Goal: Task Accomplishment & Management: Complete application form

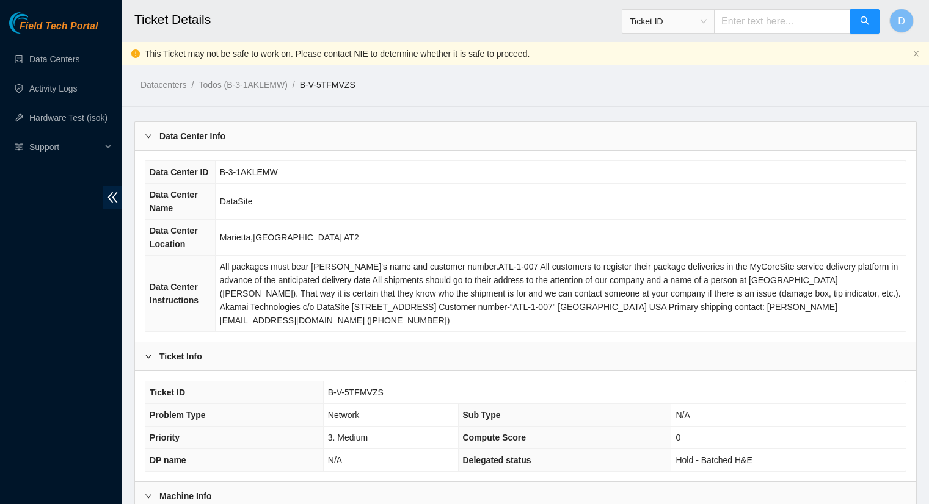
scroll to position [717, 0]
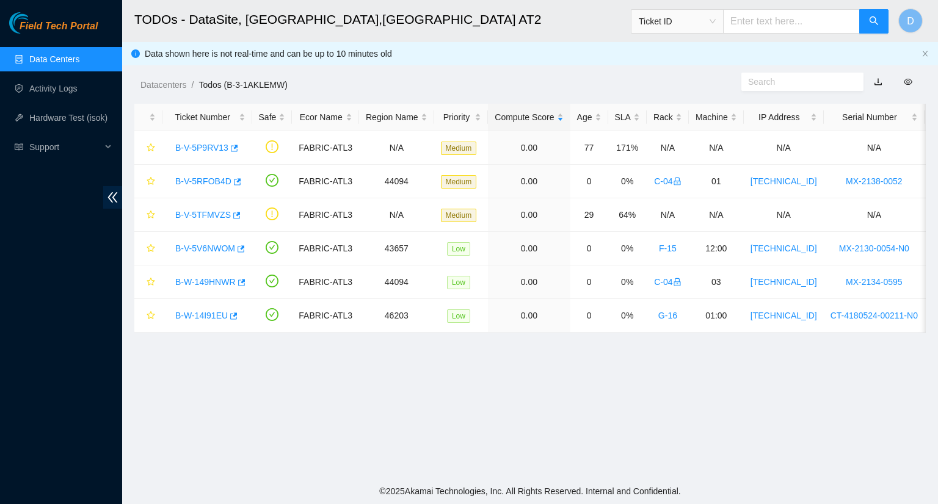
click at [66, 57] on link "Data Centers" at bounding box center [54, 59] width 50 height 10
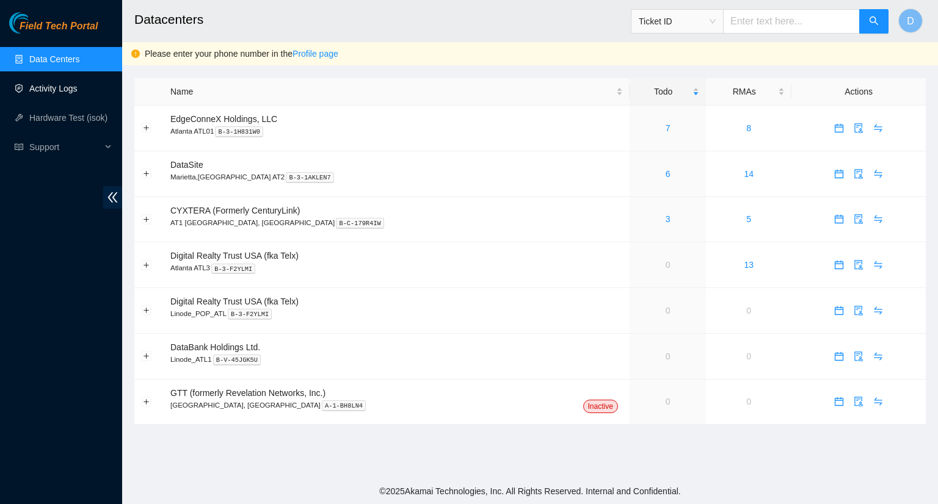
click at [62, 89] on link "Activity Logs" at bounding box center [53, 89] width 48 height 10
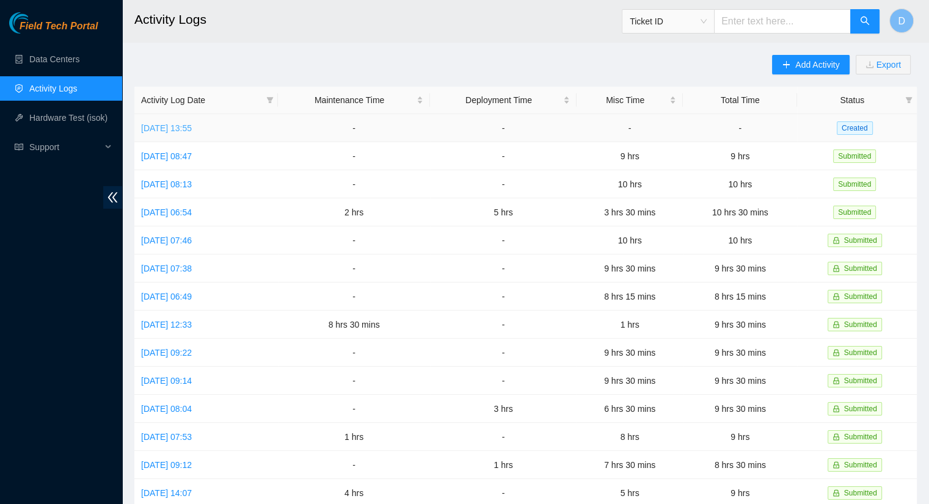
click at [183, 129] on link "[DATE] 13:55" at bounding box center [166, 128] width 51 height 10
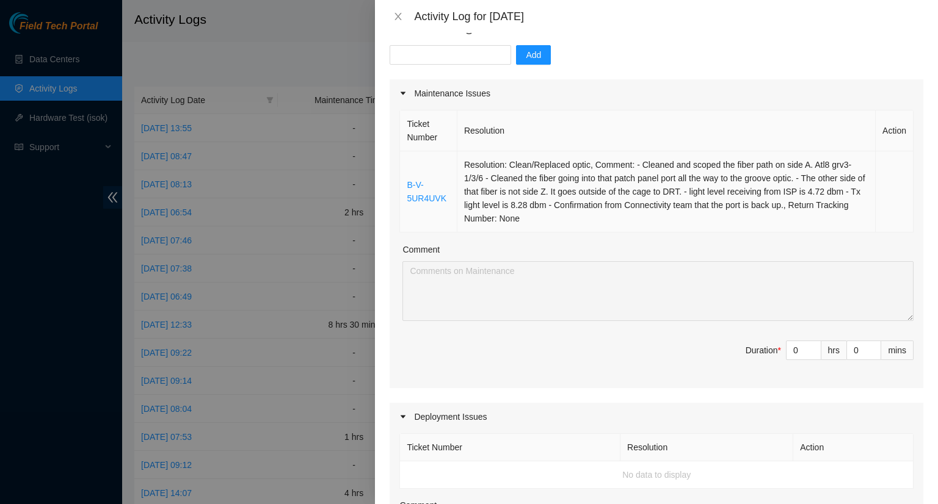
scroll to position [122, 0]
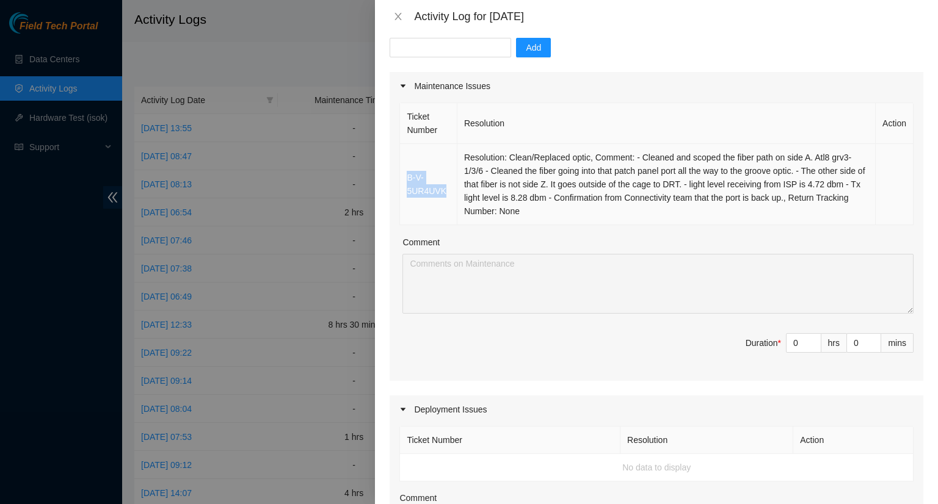
drag, startPoint x: 445, startPoint y: 191, endPoint x: 401, endPoint y: 177, distance: 45.6
click at [401, 177] on td "B-V-5UR4UVK" at bounding box center [428, 184] width 57 height 81
copy link "B-V-5UR4UVK"
click at [435, 49] on input "text" at bounding box center [451, 48] width 122 height 20
paste input "B-V-5UR4UVK"
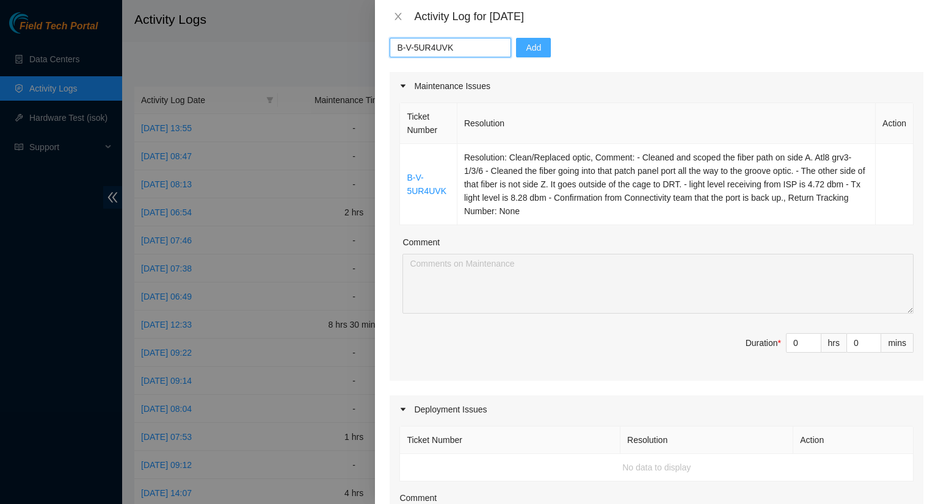
type input "B-V-5UR4UVK"
click at [526, 52] on span "Add" at bounding box center [533, 47] width 15 height 13
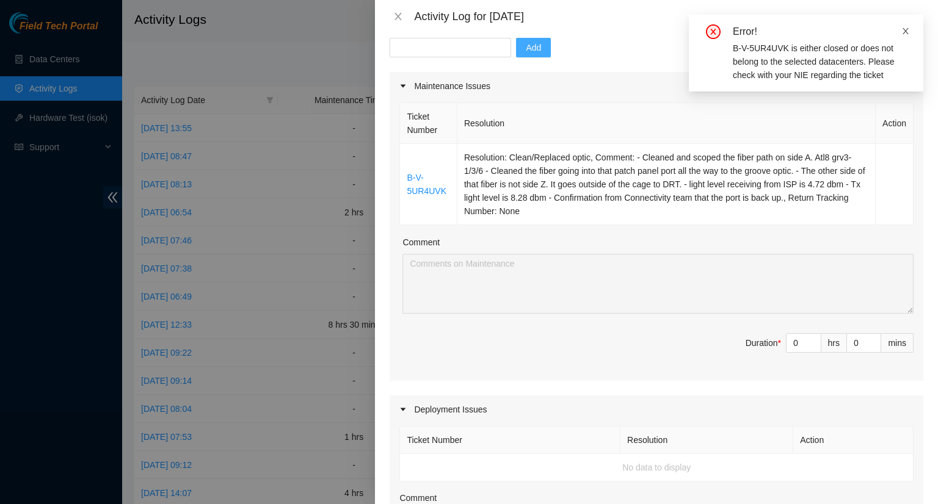
click at [904, 35] on icon "close" at bounding box center [905, 31] width 9 height 9
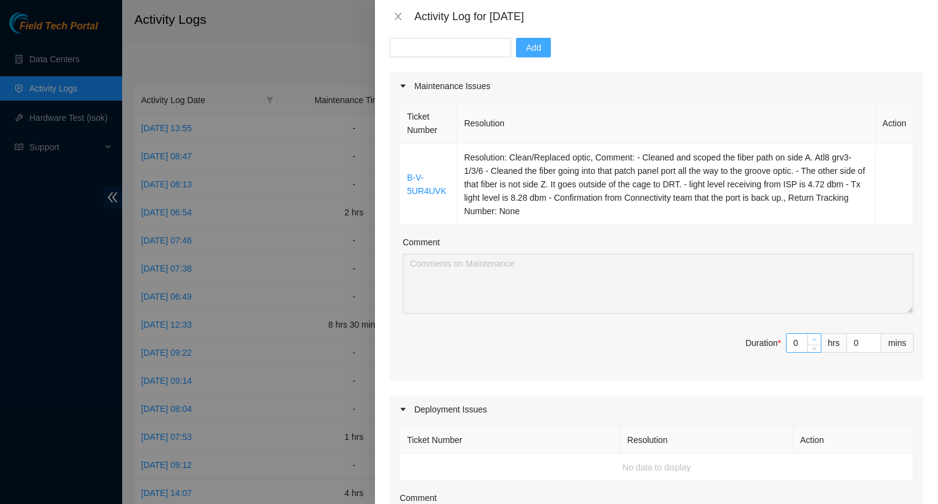
type input "1"
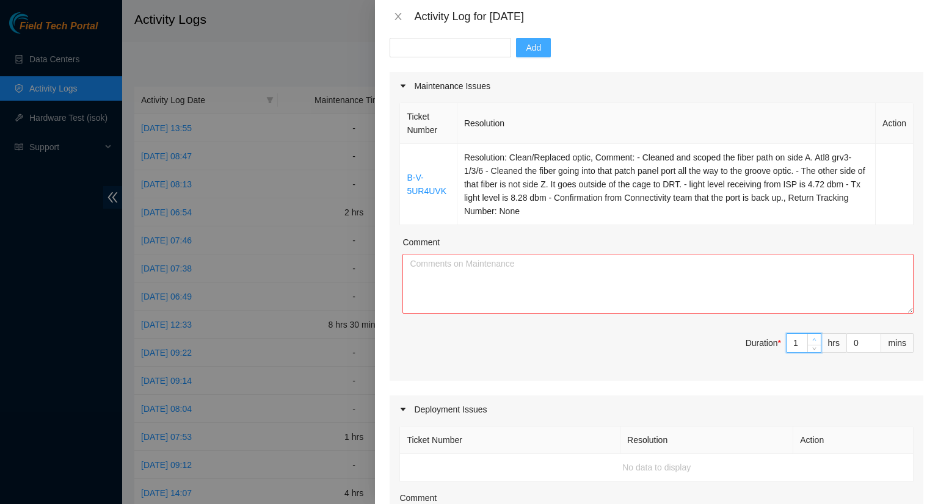
click at [812, 338] on icon "up" at bounding box center [814, 340] width 4 height 4
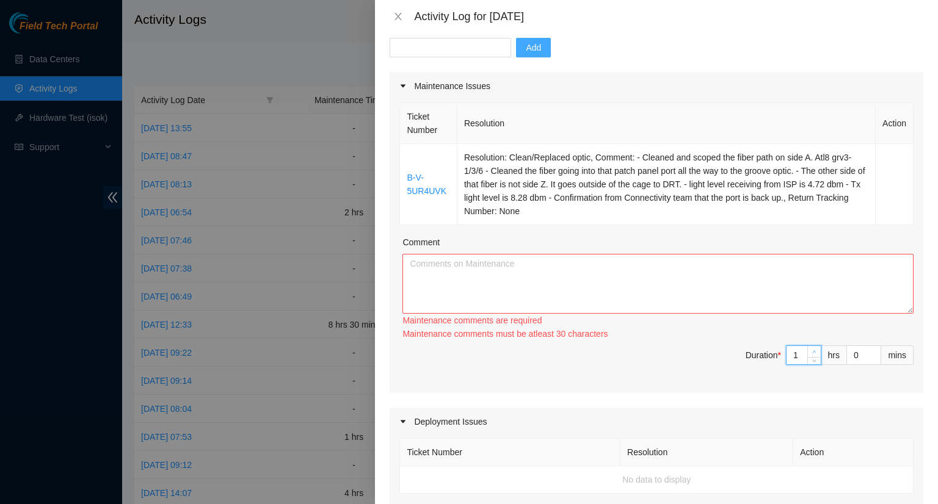
click at [804, 338] on div "Maintenance comments must be atleast 30 characters" at bounding box center [657, 333] width 511 height 13
type input "2"
click at [812, 352] on icon "up" at bounding box center [814, 352] width 4 height 4
type input "3"
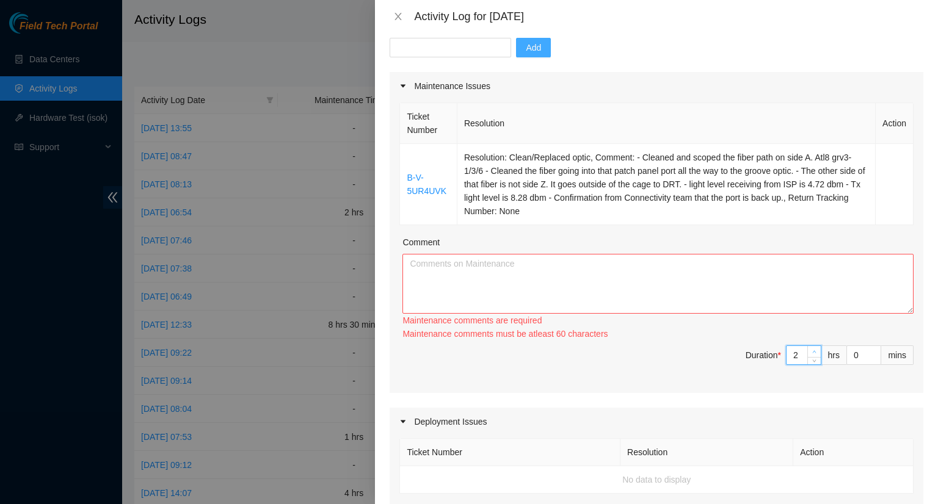
type input "3"
click at [812, 352] on icon "up" at bounding box center [814, 352] width 4 height 4
type input "2"
click at [811, 361] on span "down" at bounding box center [814, 358] width 7 height 7
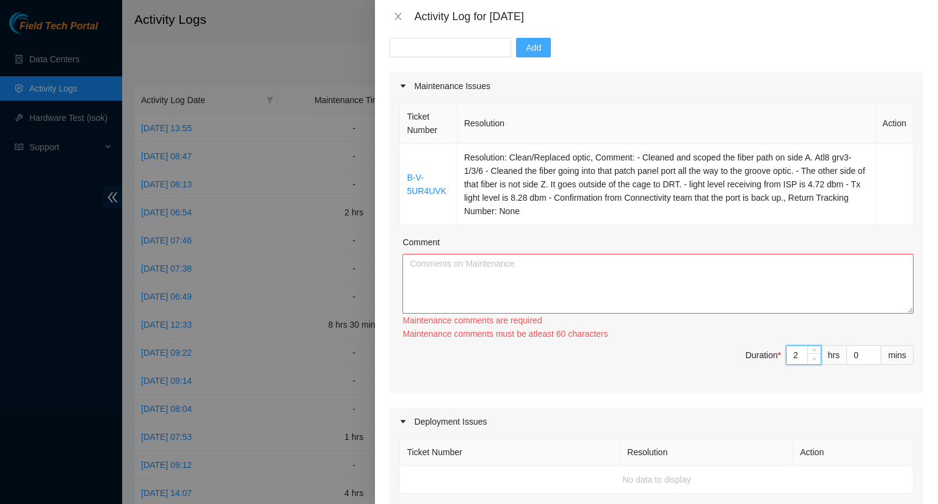
type input "1"
click at [811, 361] on span "down" at bounding box center [814, 358] width 7 height 7
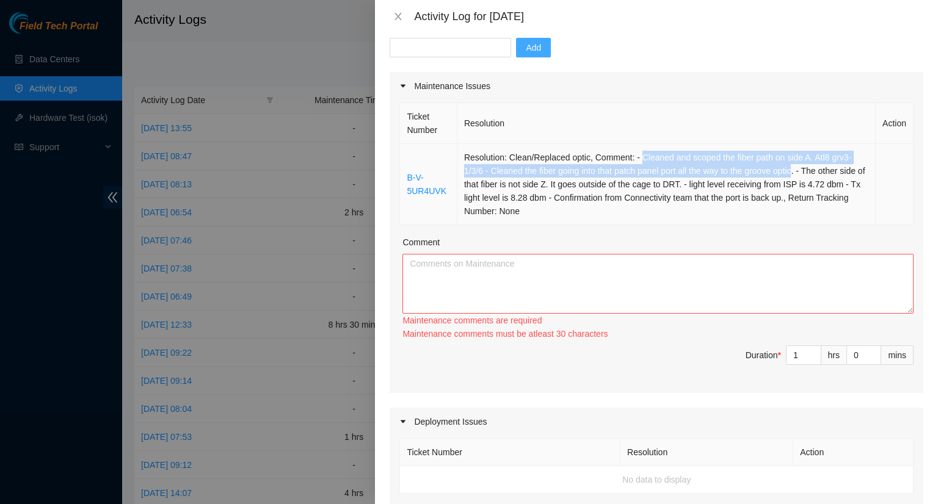
drag, startPoint x: 638, startPoint y: 156, endPoint x: 794, endPoint y: 173, distance: 157.3
click at [794, 173] on td "Resolution: Clean/Replaced optic, Comment: - Cleaned and scoped the fiber path …" at bounding box center [666, 184] width 418 height 81
copy td "Cleaned and scoped the fiber path on side A. Atl8 grv3-1/3/6 - Cleaned the fibe…"
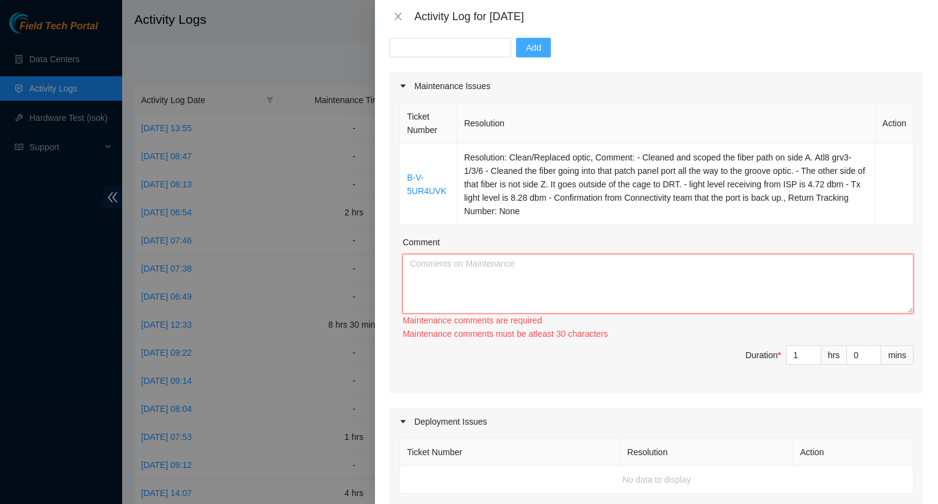
click at [423, 274] on textarea "Comment" at bounding box center [657, 284] width 511 height 60
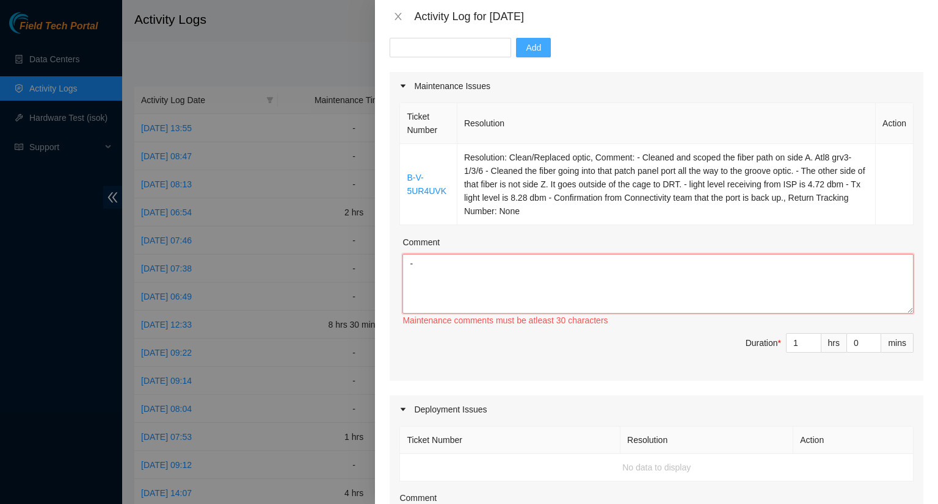
paste textarea "Cleaned and scoped the fiber path on side A. Atl8 grv3-1/3/6 - Cleaned the fibe…"
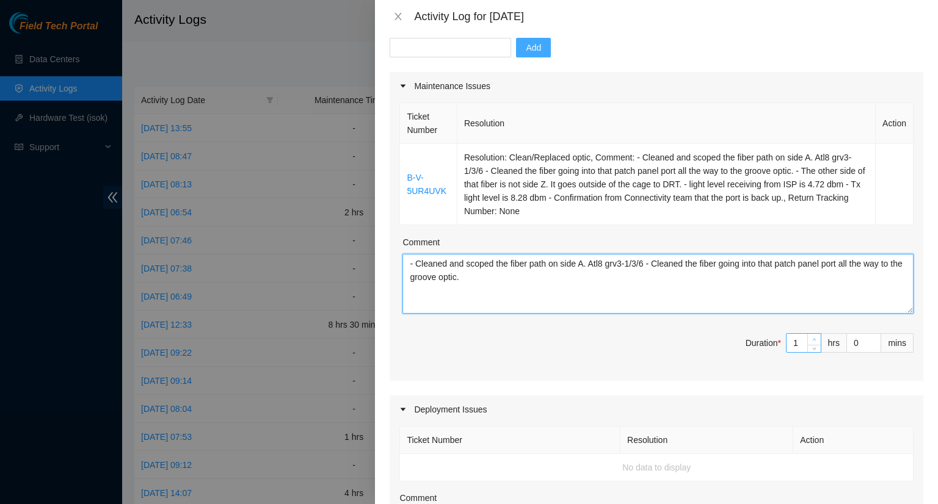
type textarea "- Cleaned and scoped the fiber path on side A. Atl8 grv3-1/3/6 - Cleaned the fi…"
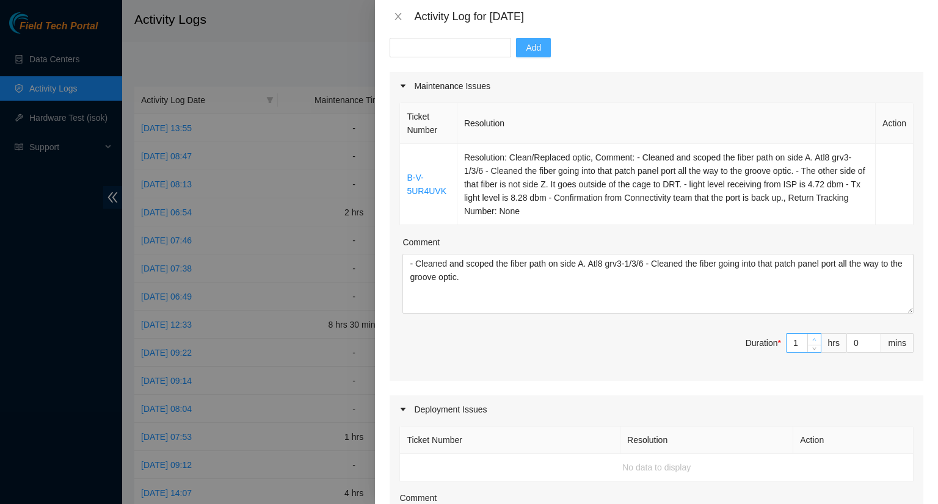
type input "2"
click at [811, 340] on span "up" at bounding box center [814, 340] width 7 height 7
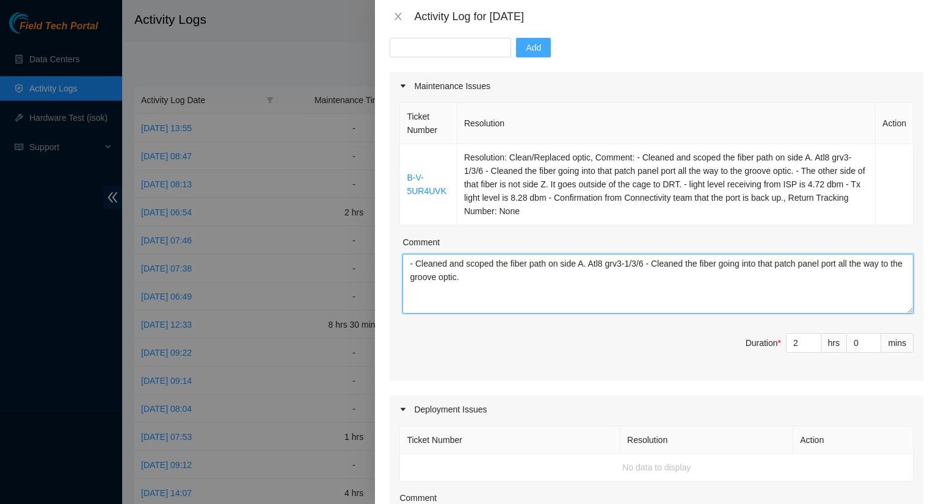
click at [579, 296] on textarea "- Cleaned and scoped the fiber path on side A. Atl8 grv3-1/3/6 - Cleaned the fi…" at bounding box center [657, 284] width 511 height 60
click at [512, 291] on textarea "- Cleaned and scoped the fiber path on side A. Atl8 grv3-1/3/6 - Cleaned the fi…" at bounding box center [657, 284] width 511 height 60
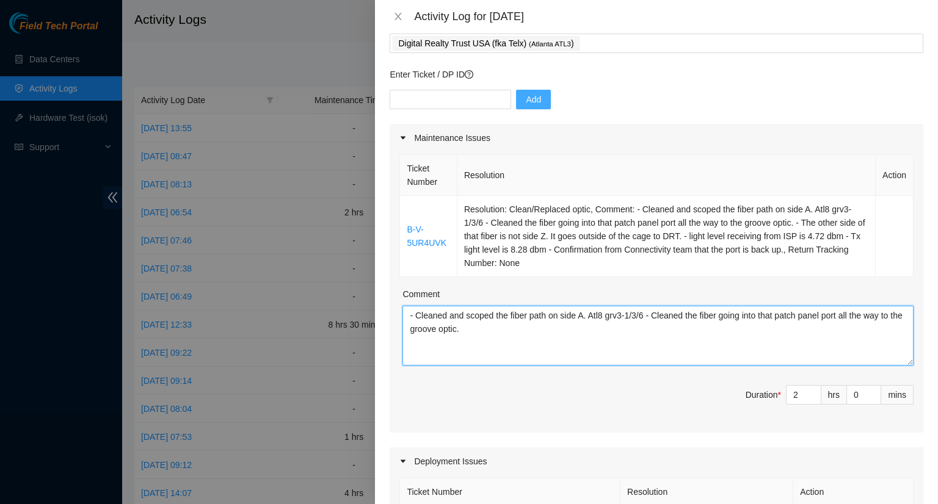
scroll to position [61, 0]
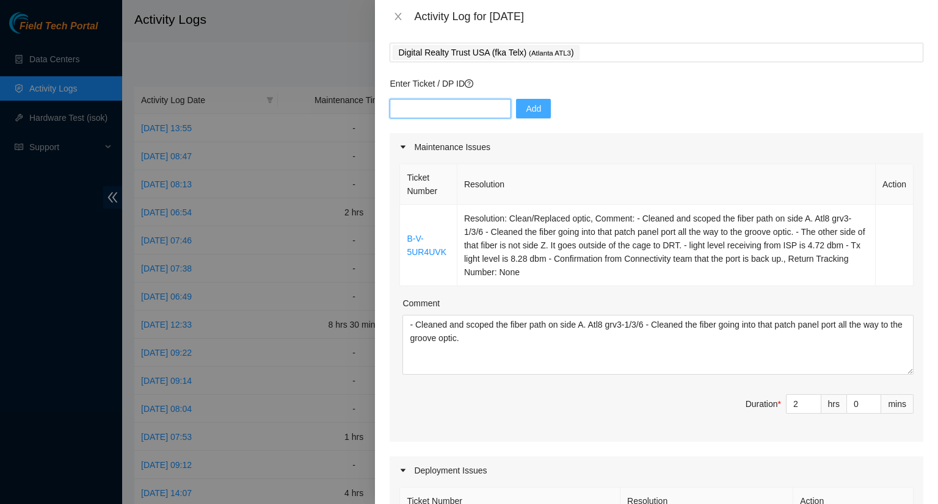
click at [428, 107] on input "text" at bounding box center [451, 109] width 122 height 20
type input "d"
type input "DP85435"
click at [528, 111] on span "Add" at bounding box center [533, 108] width 15 height 13
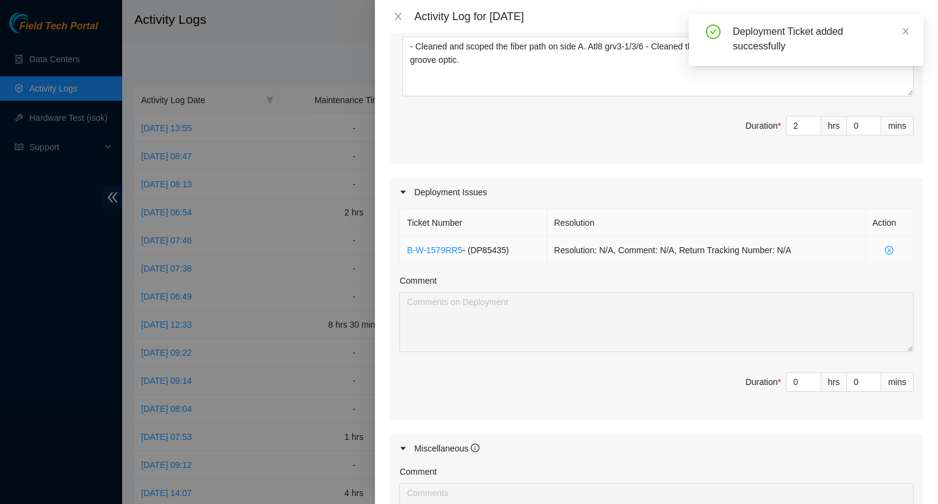
scroll to position [366, 0]
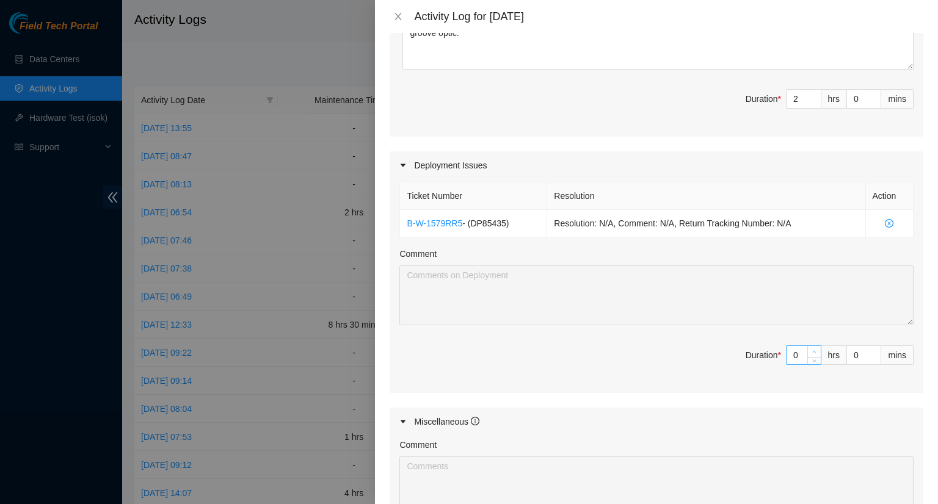
type input "1"
type input "3"
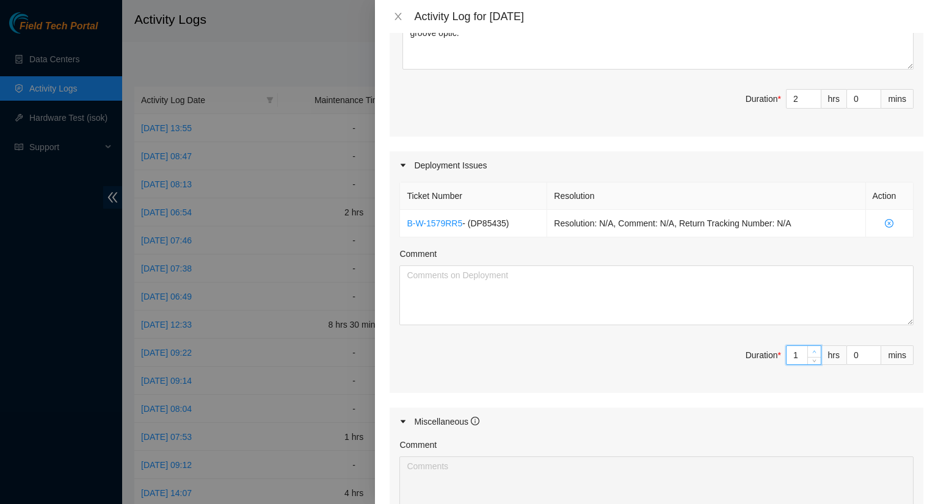
click at [812, 350] on icon "up" at bounding box center [814, 352] width 4 height 4
type input "2"
type input "4"
click at [812, 350] on icon "up" at bounding box center [814, 352] width 4 height 4
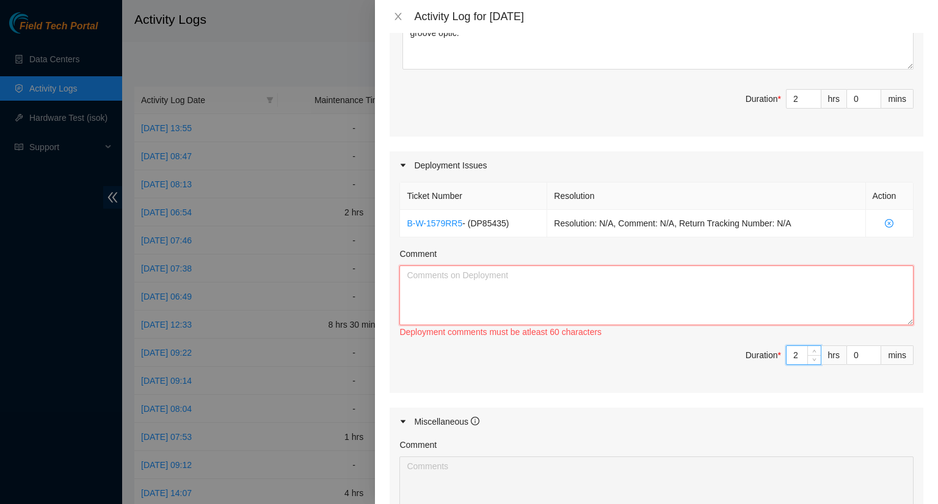
click at [520, 292] on textarea "Comment" at bounding box center [656, 296] width 514 height 60
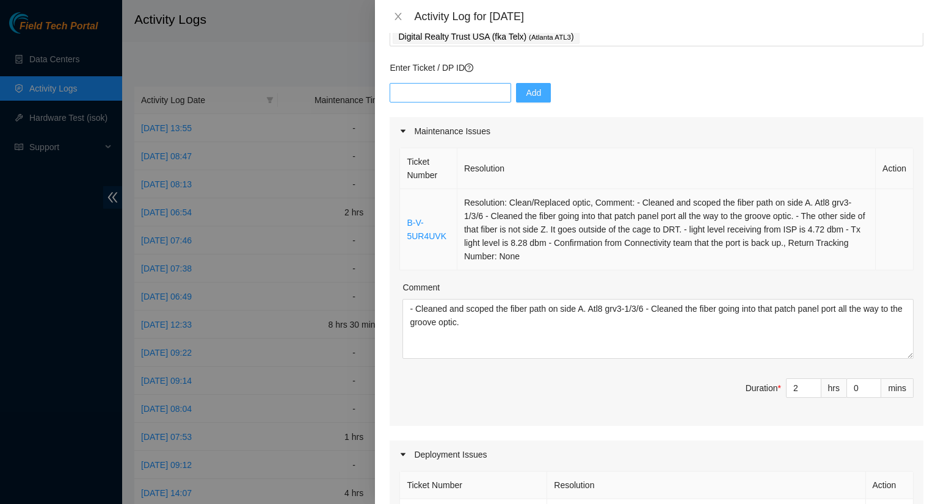
scroll to position [0, 0]
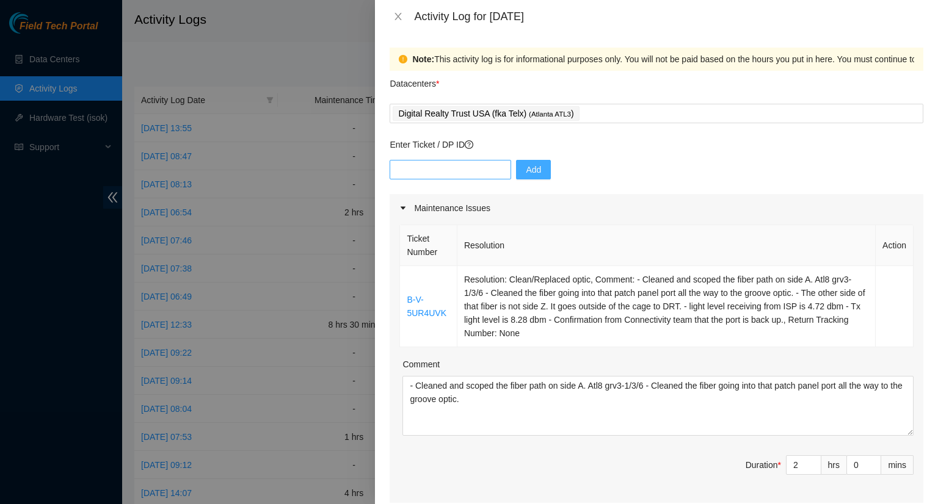
type textarea "- ran cross connect from patch panel port 002.05.11.61 9/10 to r21.atl01.ien et…"
click at [440, 164] on input "text" at bounding box center [451, 170] width 122 height 20
type input "DP66460"
click at [526, 169] on span "Add" at bounding box center [533, 169] width 15 height 13
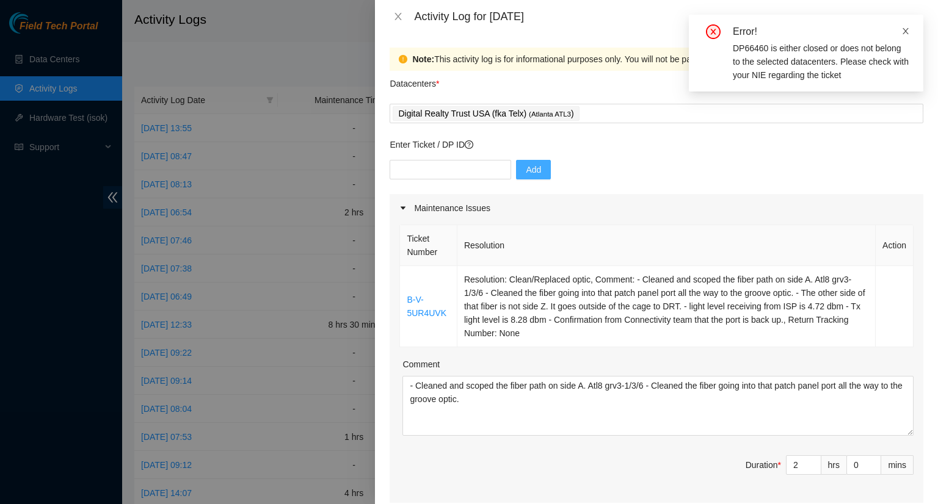
click at [906, 30] on icon "close" at bounding box center [905, 31] width 9 height 9
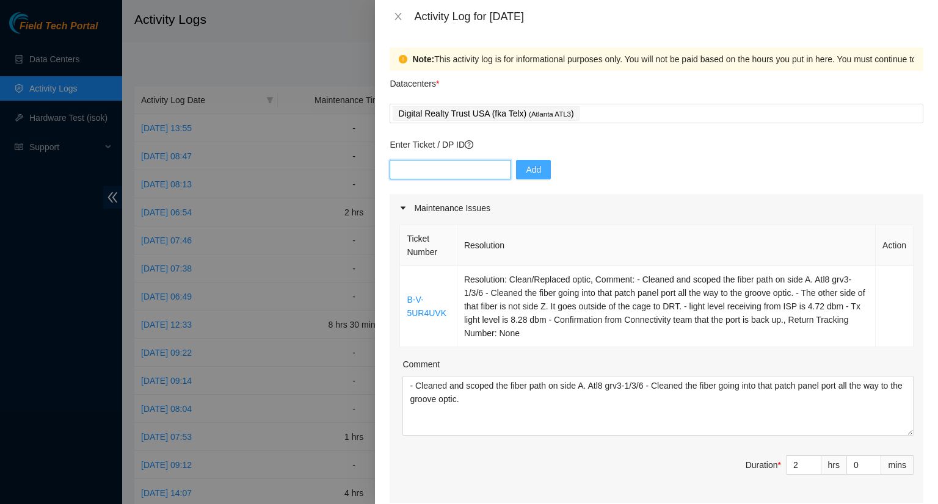
click at [432, 168] on input "text" at bounding box center [451, 170] width 122 height 20
click at [404, 172] on input "dp54338" at bounding box center [451, 170] width 122 height 20
type input "DP54338"
click at [527, 172] on span "Add" at bounding box center [533, 169] width 15 height 13
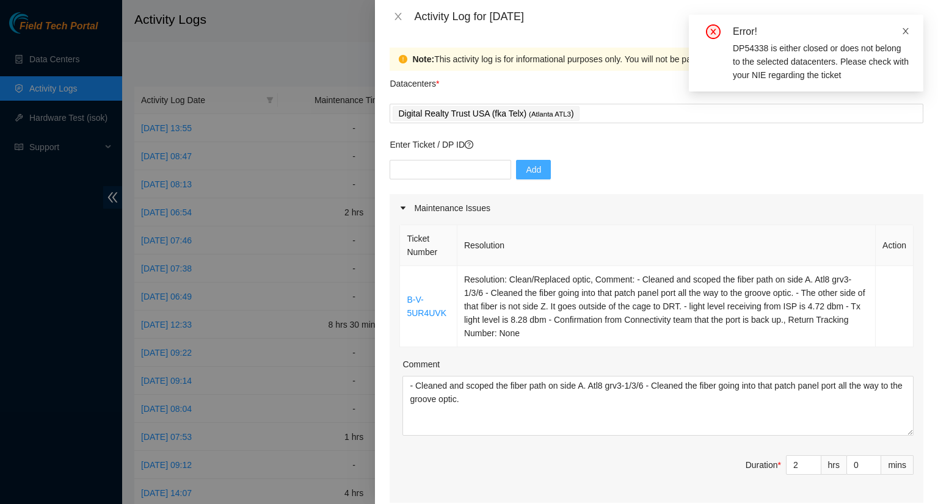
click at [903, 32] on icon "close" at bounding box center [905, 31] width 9 height 9
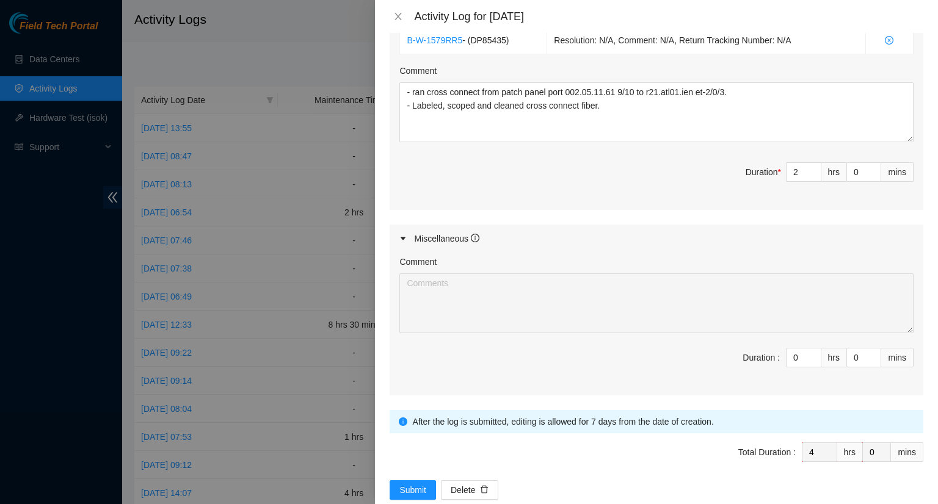
scroll to position [571, 0]
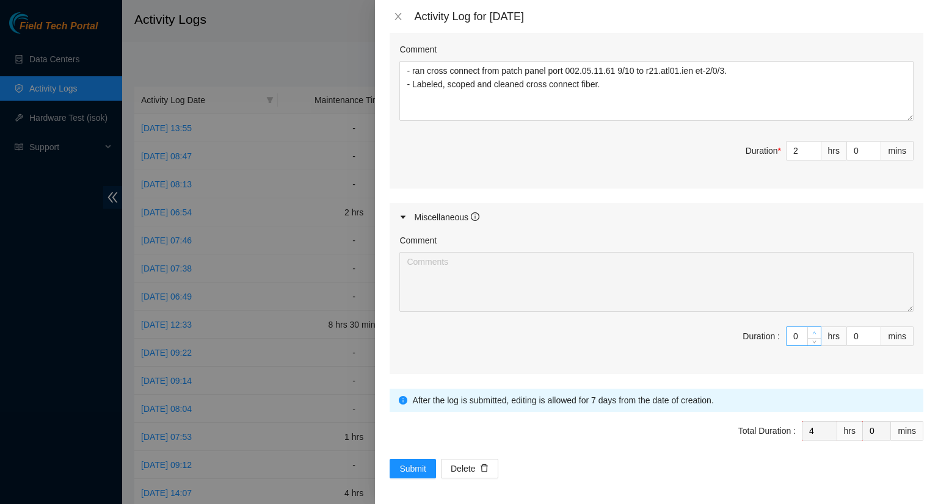
type input "1"
type input "5"
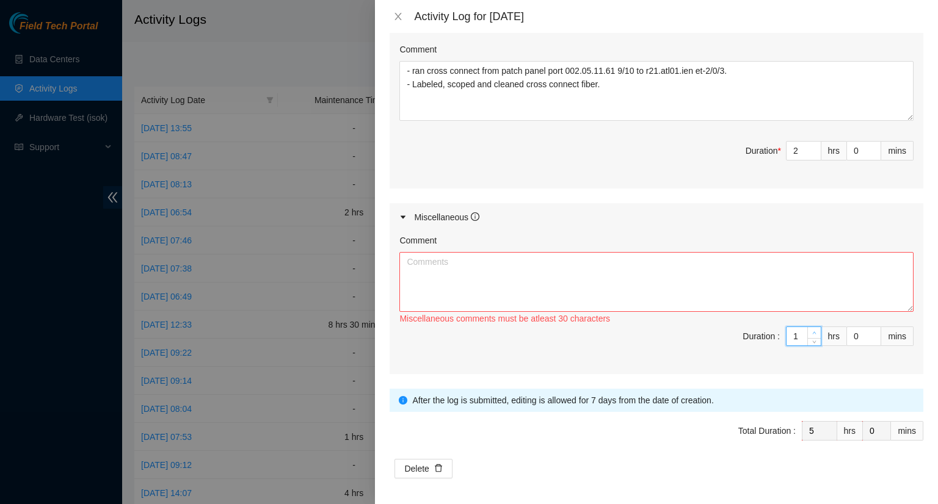
click at [812, 331] on icon "up" at bounding box center [814, 333] width 4 height 4
type input "2"
type input "6"
click at [812, 331] on icon "up" at bounding box center [814, 333] width 4 height 4
type input "3"
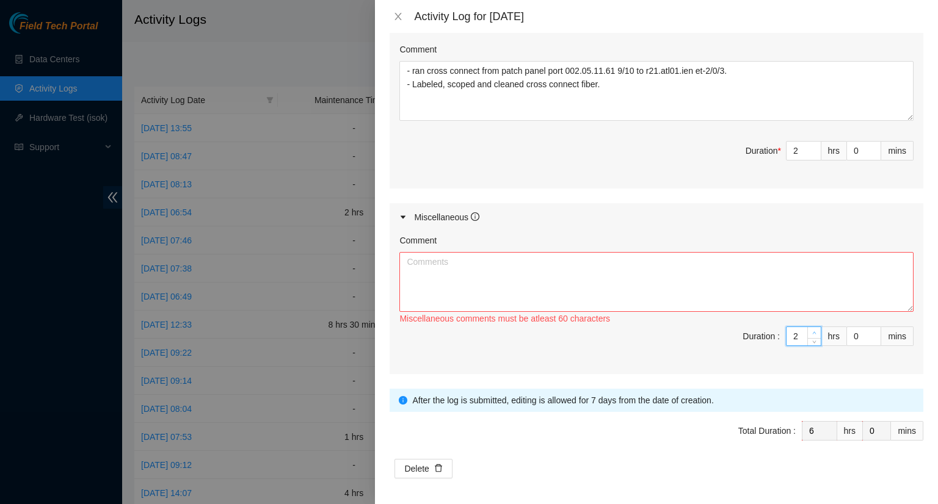
type input "7"
click at [812, 331] on icon "up" at bounding box center [814, 333] width 4 height 4
type input "4"
type input "8"
click at [812, 331] on icon "up" at bounding box center [814, 333] width 4 height 4
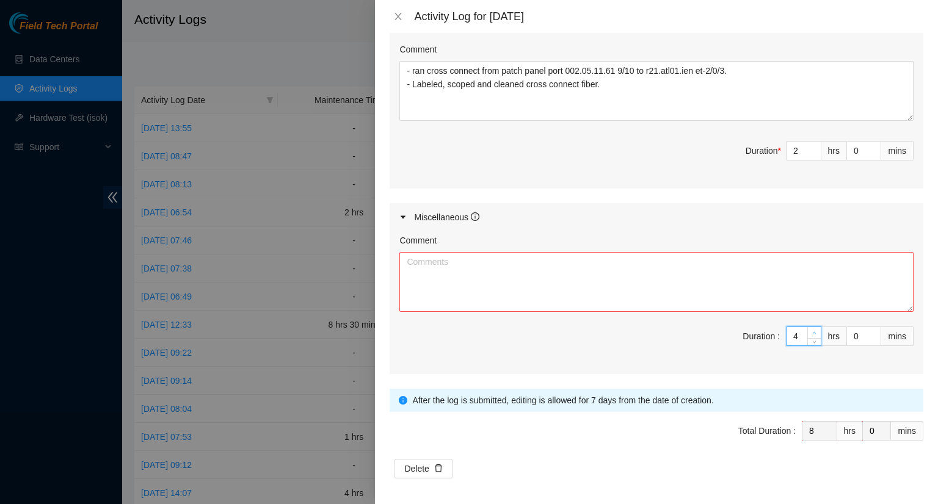
type input "5"
type input "9"
click at [812, 331] on icon "up" at bounding box center [814, 333] width 4 height 4
type input "1"
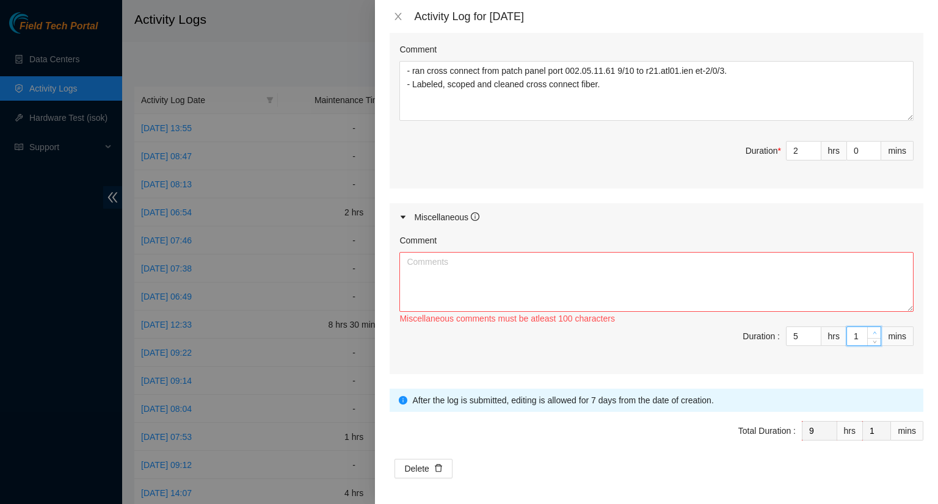
click at [871, 330] on span "up" at bounding box center [874, 333] width 7 height 7
type input "2"
click at [871, 330] on span "up" at bounding box center [874, 333] width 7 height 7
type input "3"
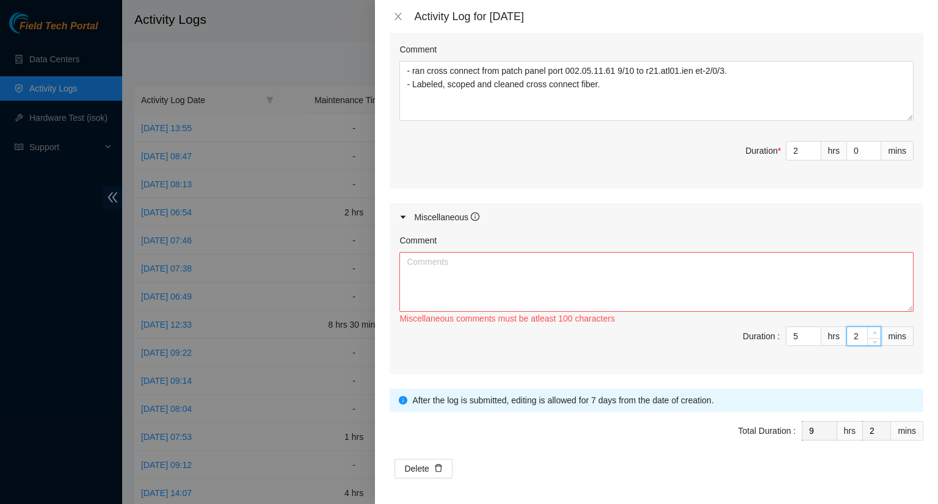
type input "3"
click at [871, 330] on span "up" at bounding box center [874, 333] width 7 height 7
type input "4"
click at [871, 330] on span "up" at bounding box center [874, 333] width 7 height 7
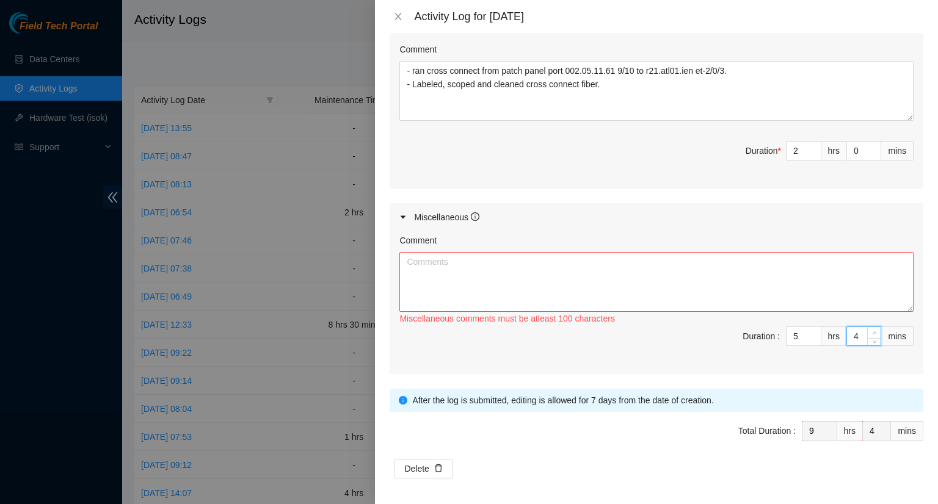
type input "5"
click at [873, 331] on icon "up" at bounding box center [875, 333] width 4 height 4
type input "6"
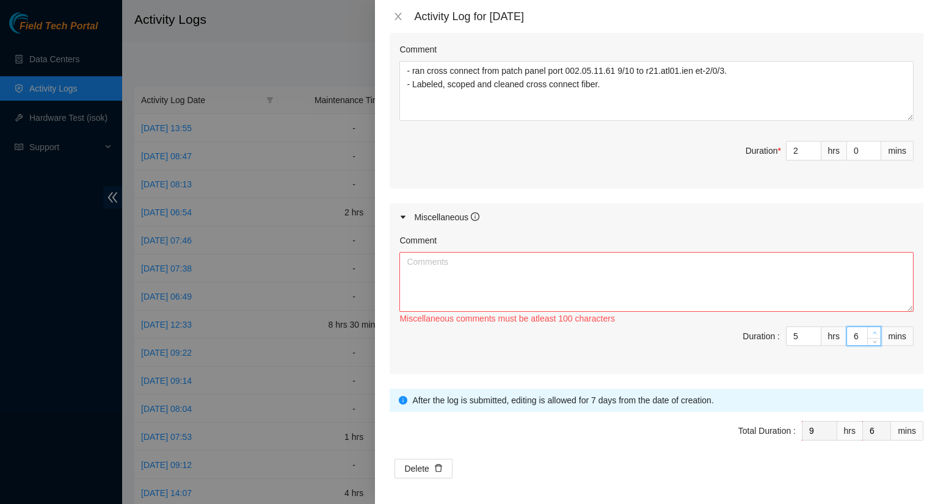
click at [873, 331] on icon "up" at bounding box center [875, 333] width 4 height 4
type input "7"
click at [873, 331] on icon "up" at bounding box center [875, 333] width 4 height 4
type input "8"
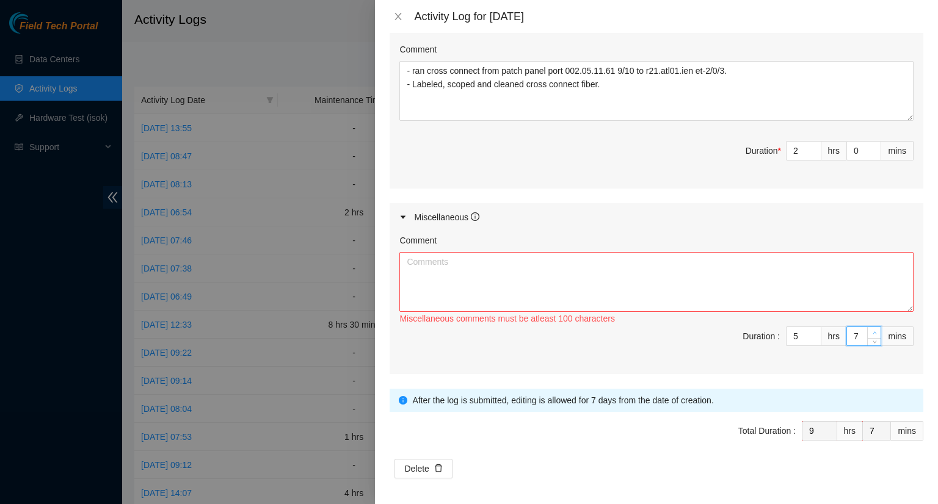
type input "8"
click at [873, 331] on icon "up" at bounding box center [875, 333] width 4 height 4
type input "9"
click at [873, 331] on icon "up" at bounding box center [875, 333] width 4 height 4
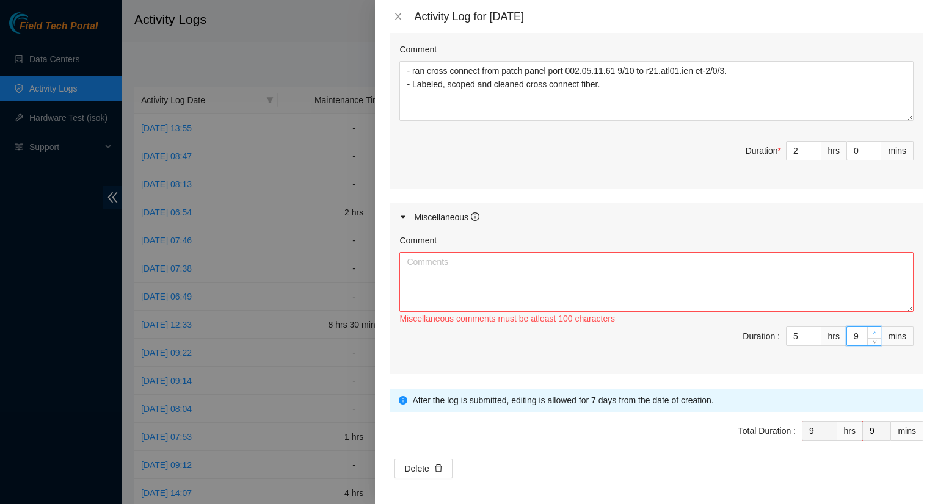
type input "10"
type input "11"
type input "12"
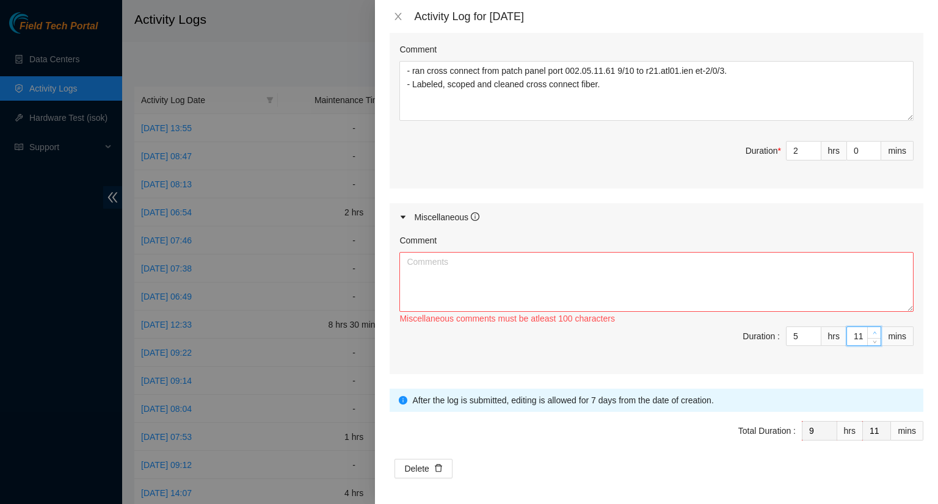
type input "12"
type input "13"
type input "14"
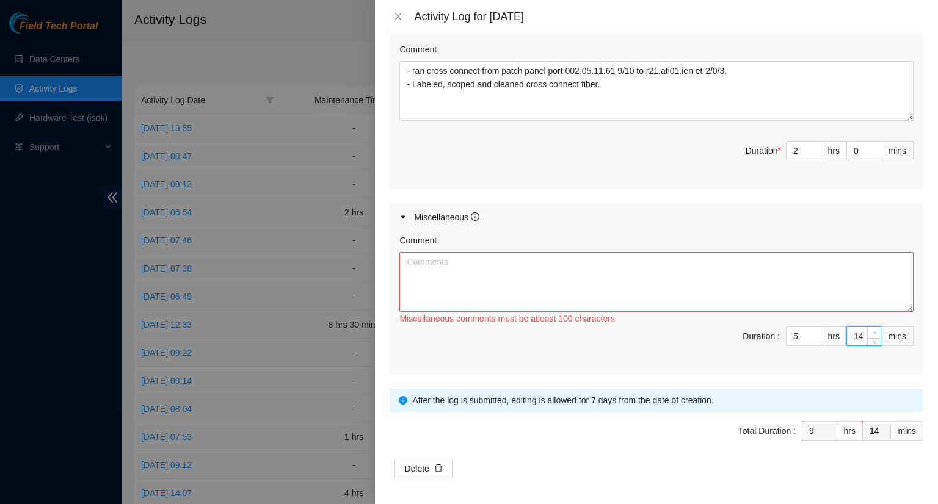
type input "15"
type input "16"
type input "17"
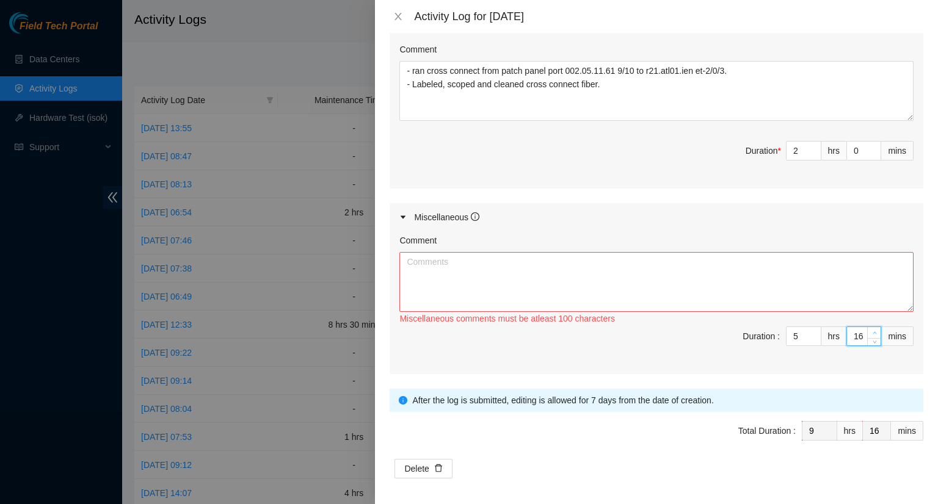
type input "17"
type input "18"
type input "19"
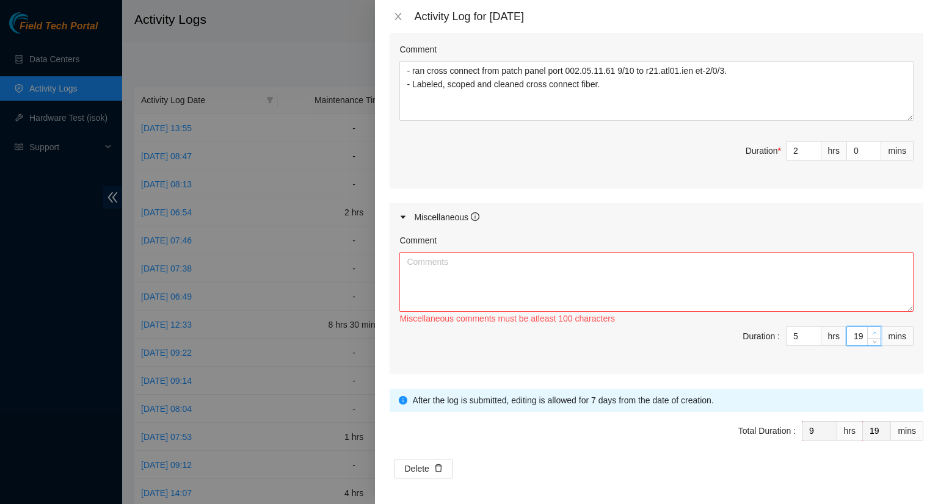
type input "20"
type input "21"
type input "22"
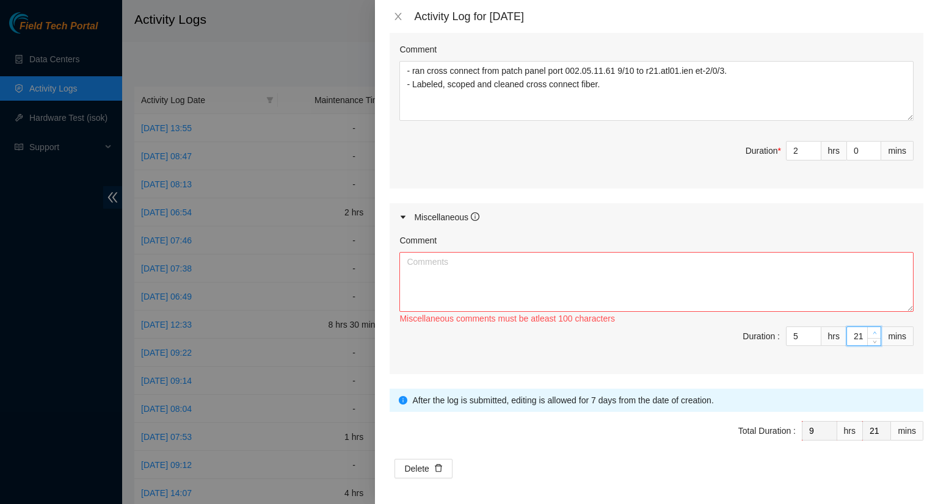
type input "22"
type input "23"
type input "24"
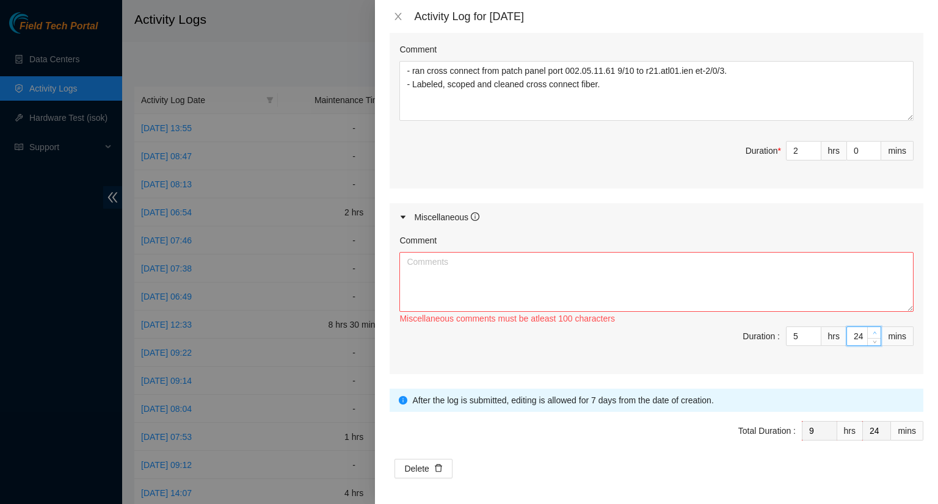
type input "25"
type input "26"
type input "27"
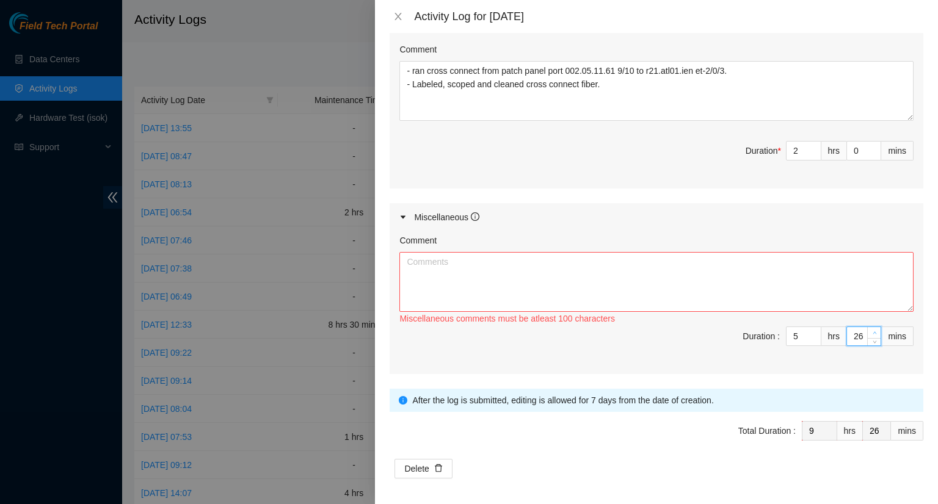
type input "27"
click at [873, 331] on icon "up" at bounding box center [875, 333] width 4 height 4
type input "28"
click at [873, 331] on icon "up" at bounding box center [875, 333] width 4 height 4
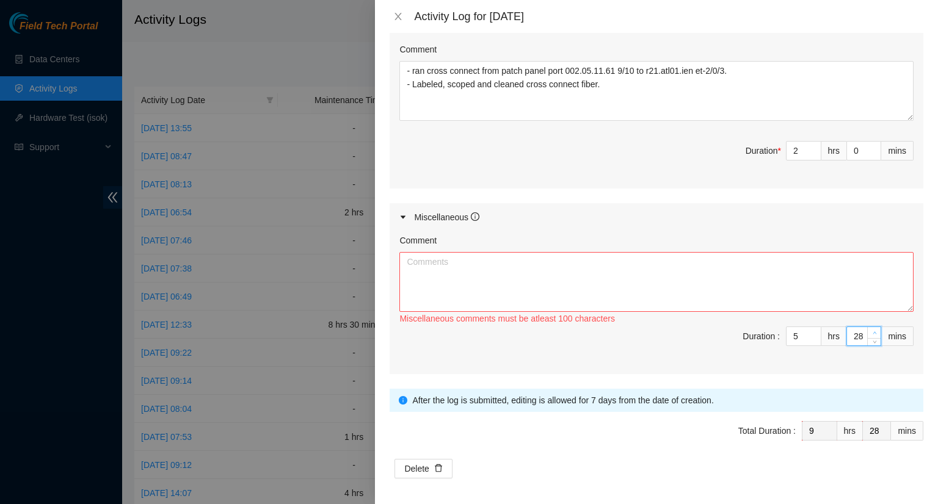
type input "29"
click at [873, 331] on icon "up" at bounding box center [875, 333] width 4 height 4
type input "30"
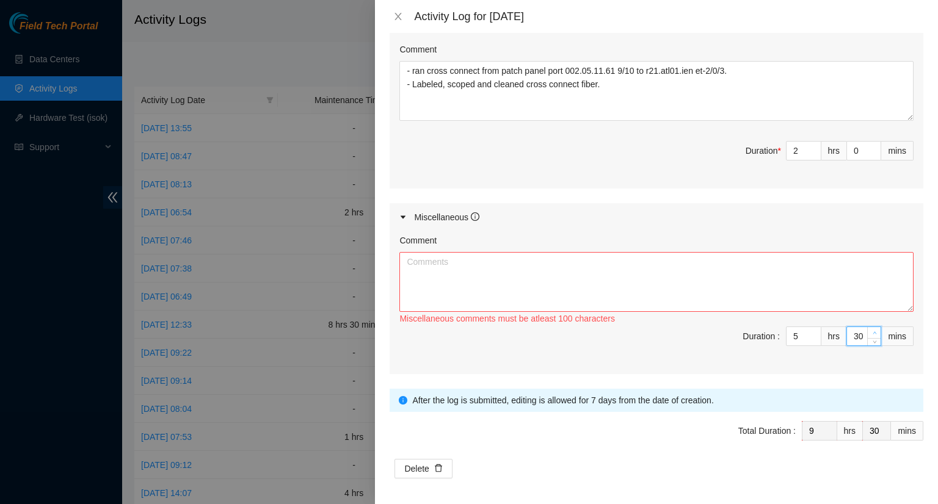
click at [873, 331] on icon "up" at bounding box center [875, 333] width 4 height 4
click at [481, 267] on textarea "Comment" at bounding box center [656, 282] width 514 height 60
type textarea "- Worked on DWDM 11 dark fiber"
drag, startPoint x: 540, startPoint y: 264, endPoint x: 362, endPoint y: 267, distance: 178.3
click at [362, 267] on div "Activity Log for [DATE] Note: This activity log is for informational purposes o…" at bounding box center [469, 252] width 938 height 504
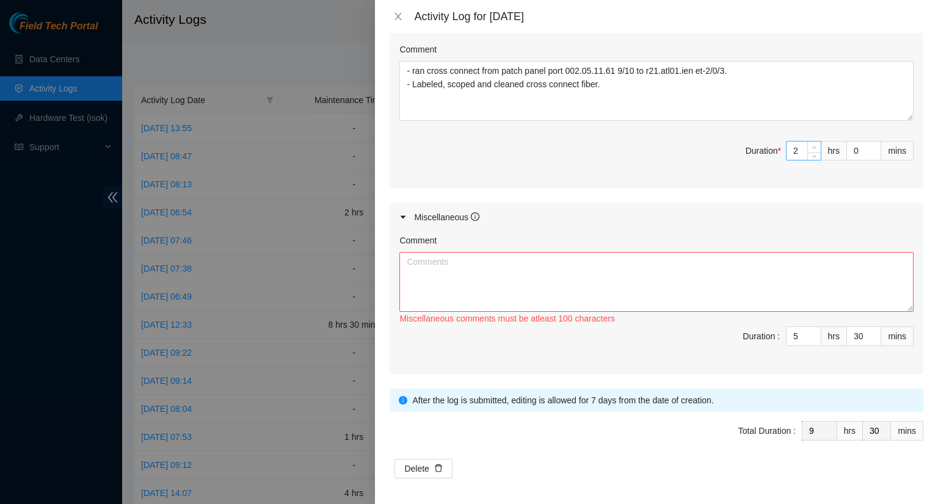
type input "3"
type input "10"
click at [813, 147] on icon "up" at bounding box center [815, 148] width 4 height 2
type input "4"
type input "11"
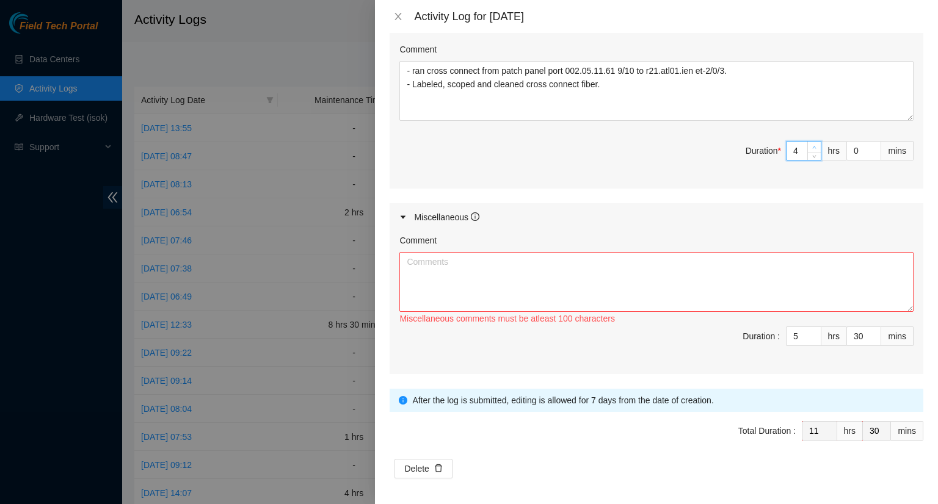
click at [813, 147] on icon "up" at bounding box center [815, 148] width 4 height 2
type input "5"
type input "12"
click at [813, 147] on icon "up" at bounding box center [815, 148] width 4 height 2
type input "4"
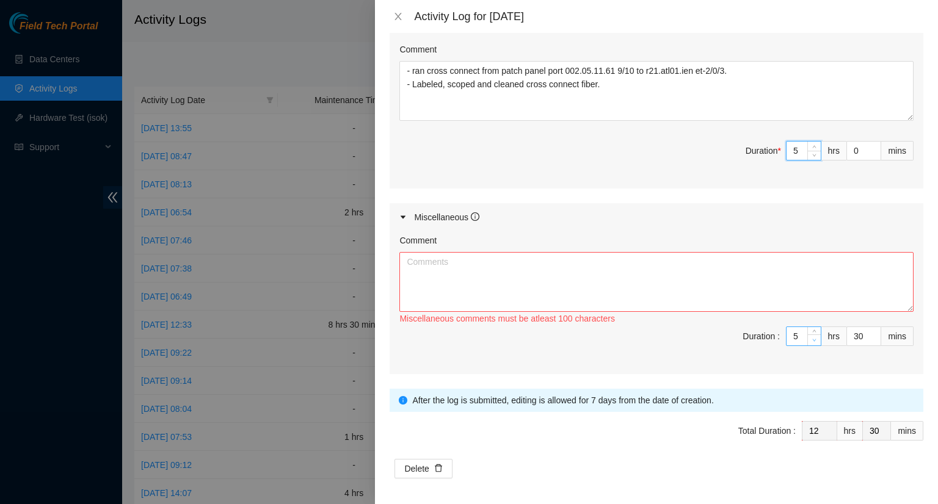
type input "11"
click at [812, 339] on icon "down" at bounding box center [814, 340] width 4 height 4
type input "3"
type input "10"
click at [812, 339] on icon "down" at bounding box center [814, 340] width 4 height 4
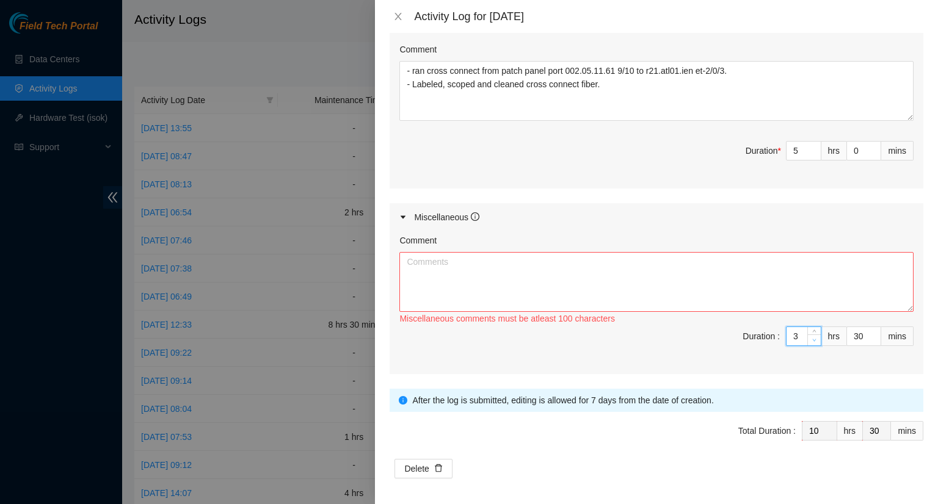
type input "2"
type input "9"
click at [812, 339] on icon "down" at bounding box center [814, 340] width 4 height 4
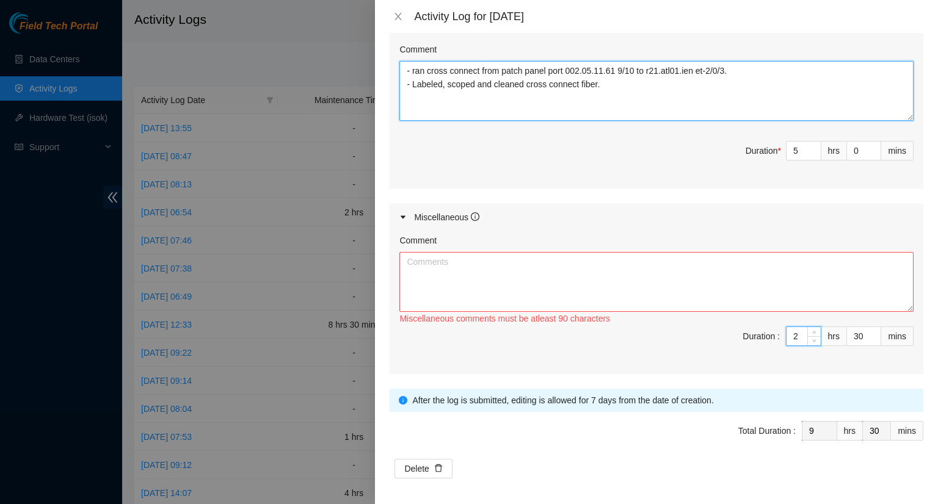
click at [434, 106] on textarea "- ran cross connect from patch panel port 002.05.11.61 9/10 to r21.atl01.ien et…" at bounding box center [656, 91] width 514 height 60
click at [610, 86] on textarea "- ran cross connect from patch panel port 002.05.11.61 9/10 to r21.atl01.ien et…" at bounding box center [656, 91] width 514 height 60
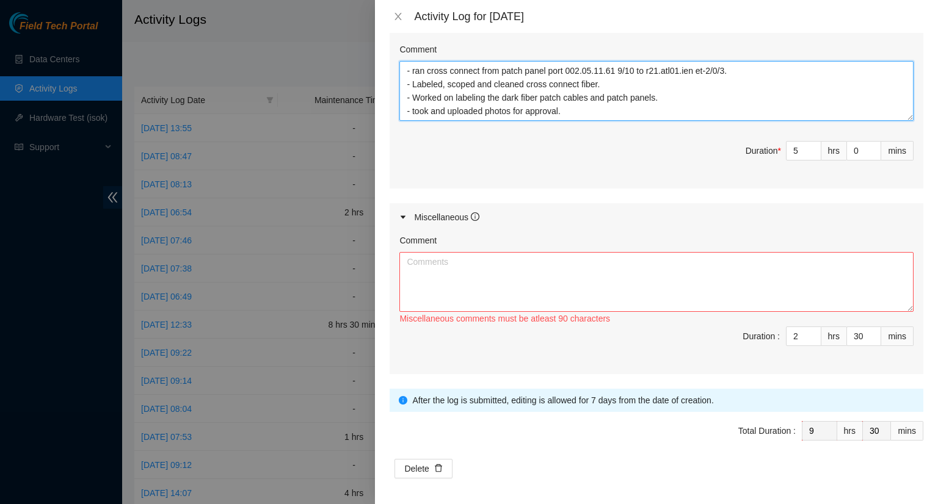
type textarea "- ran cross connect from patch panel port 002.05.11.61 9/10 to r21.atl01.ien et…"
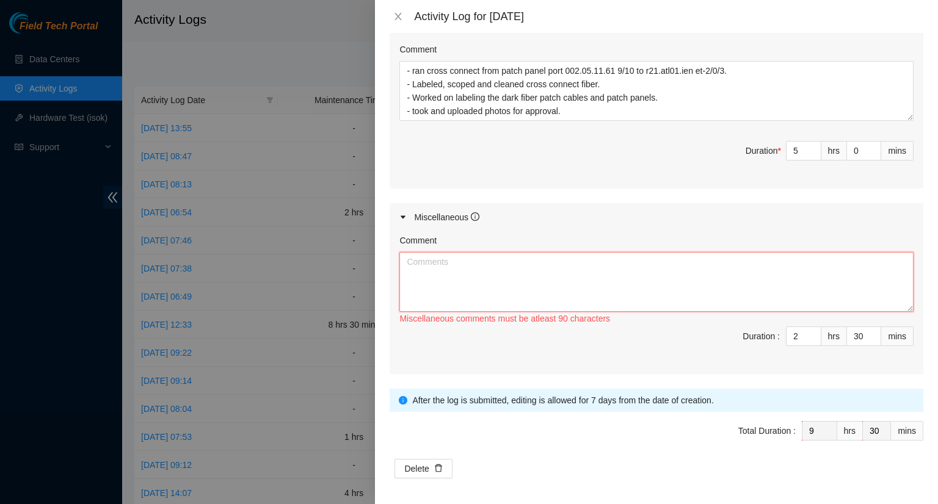
drag, startPoint x: 511, startPoint y: 277, endPoint x: 516, endPoint y: 280, distance: 6.3
click at [512, 276] on textarea "Comment" at bounding box center [656, 282] width 514 height 60
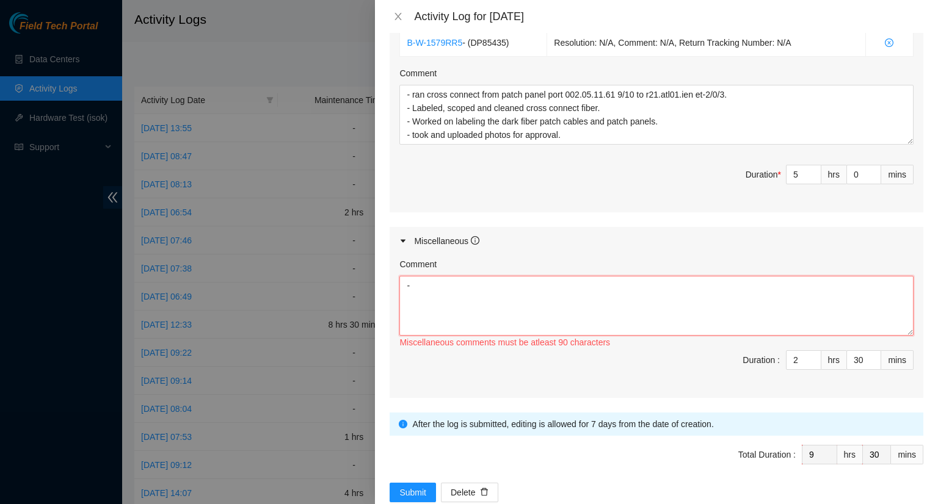
scroll to position [510, 0]
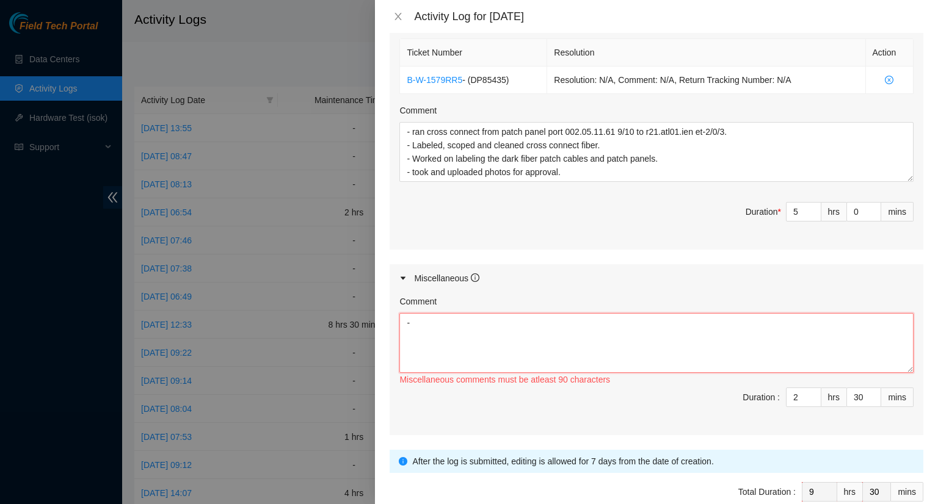
type textarea "-"
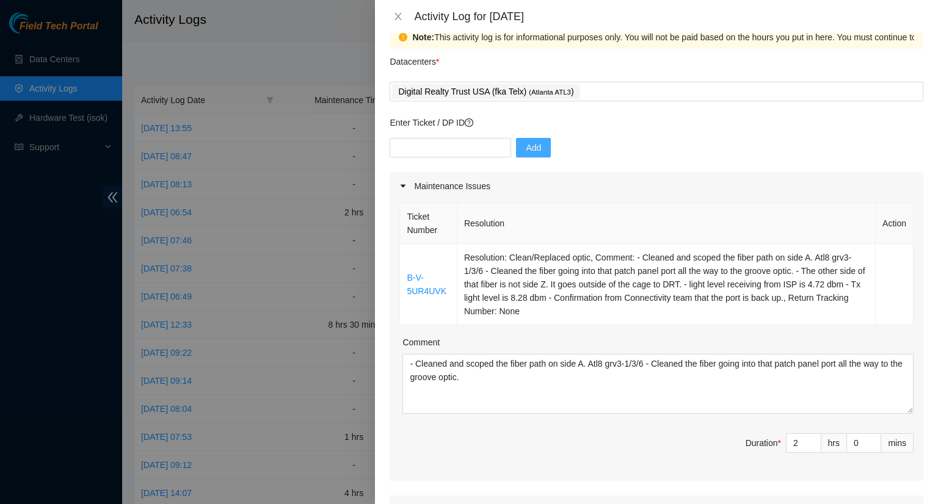
scroll to position [21, 0]
click at [420, 152] on input "text" at bounding box center [451, 149] width 122 height 20
type input "84531"
click at [528, 150] on span "Add" at bounding box center [533, 148] width 15 height 13
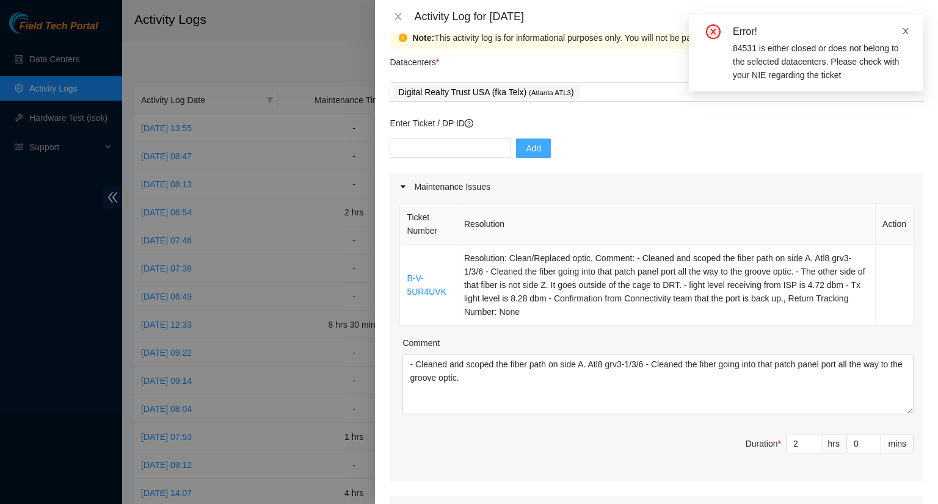
click at [908, 35] on span at bounding box center [905, 31] width 9 height 10
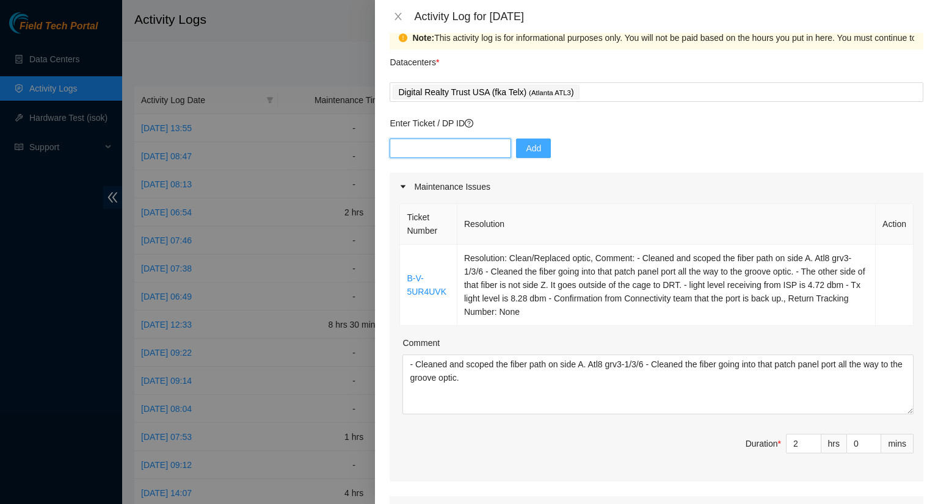
click at [412, 150] on input "text" at bounding box center [451, 149] width 122 height 20
type input "DP84531"
click at [526, 148] on span "Add" at bounding box center [533, 148] width 15 height 13
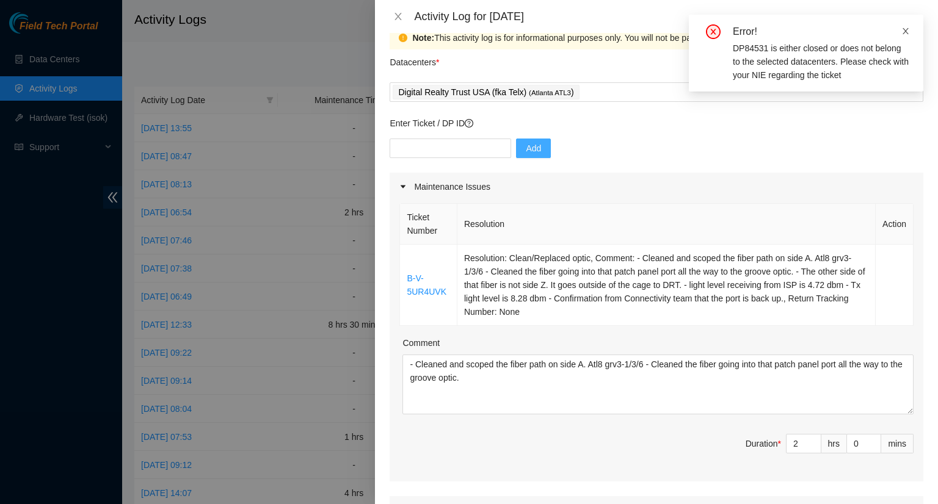
click at [909, 35] on icon "close" at bounding box center [905, 31] width 9 height 9
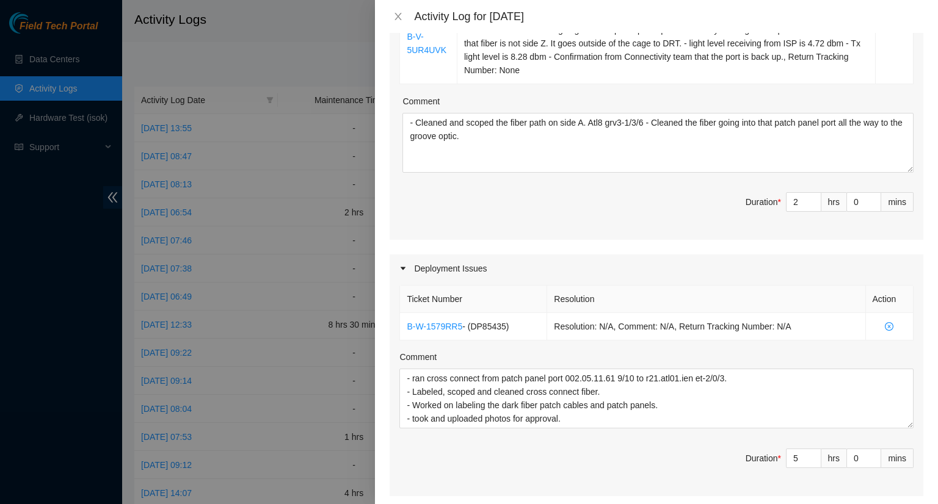
scroll to position [327, 0]
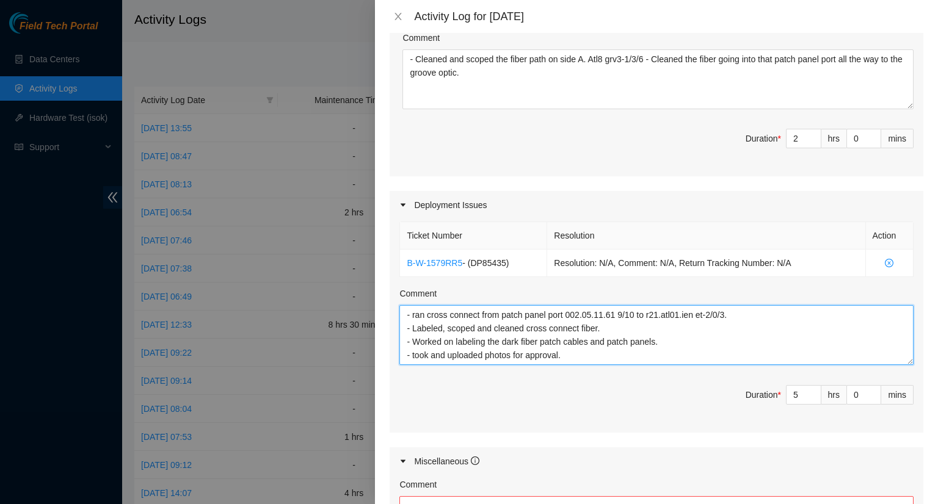
click at [569, 359] on textarea "- ran cross connect from patch panel port 002.05.11.61 9/10 to r21.atl01.ien et…" at bounding box center [656, 335] width 514 height 60
type textarea "- ran cross connect from patch panel port 002.05.11.61 9/10 to r21.atl01.ien et…"
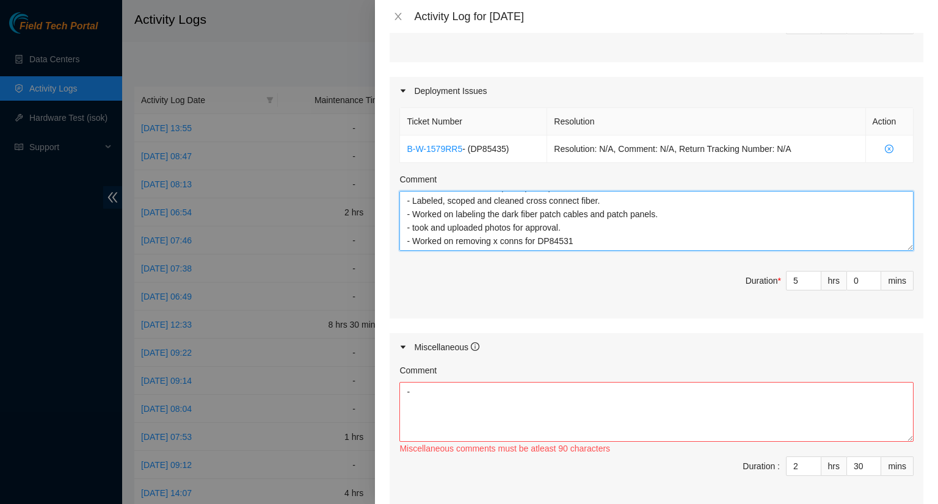
scroll to position [327, 0]
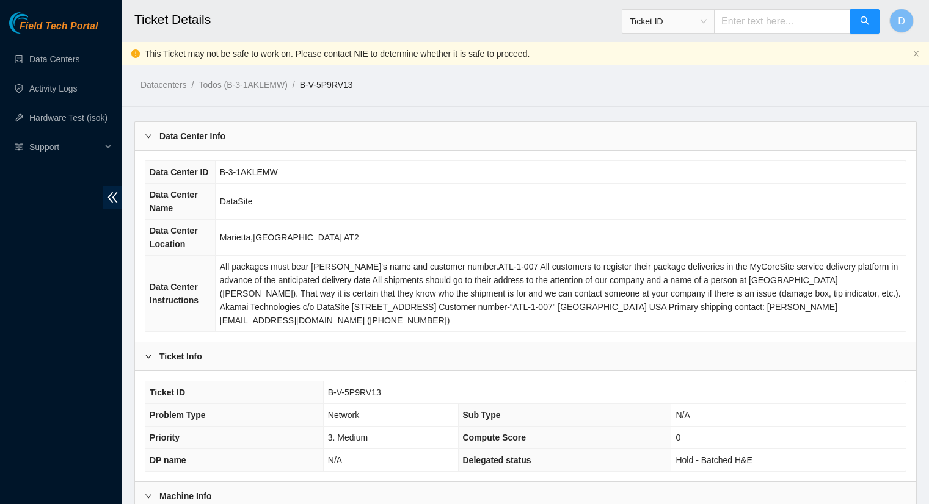
scroll to position [61, 0]
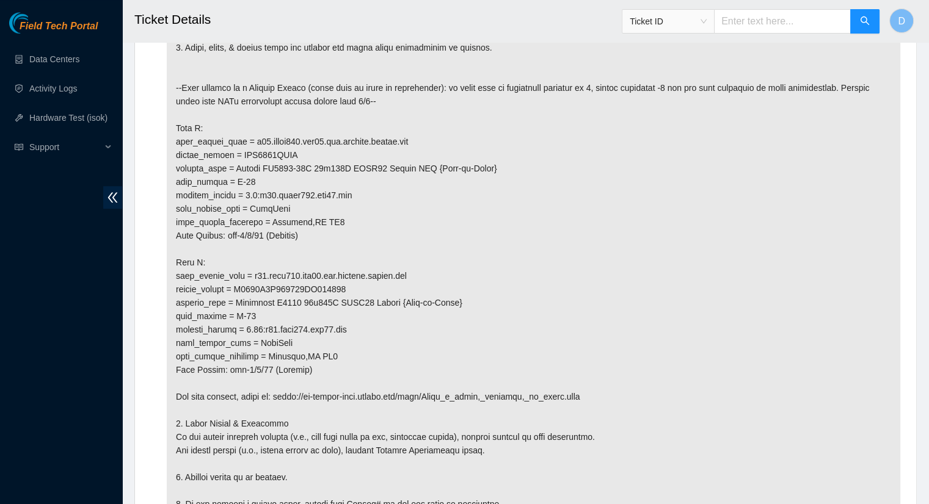
scroll to position [778, 0]
